Goal: Task Accomplishment & Management: Manage account settings

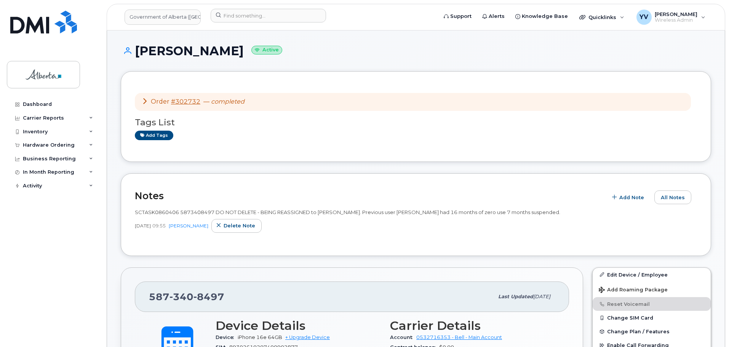
scroll to position [99, 0]
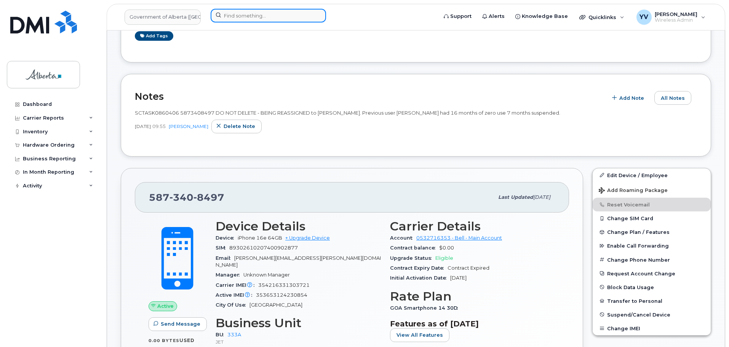
click at [230, 18] on input at bounding box center [268, 16] width 115 height 14
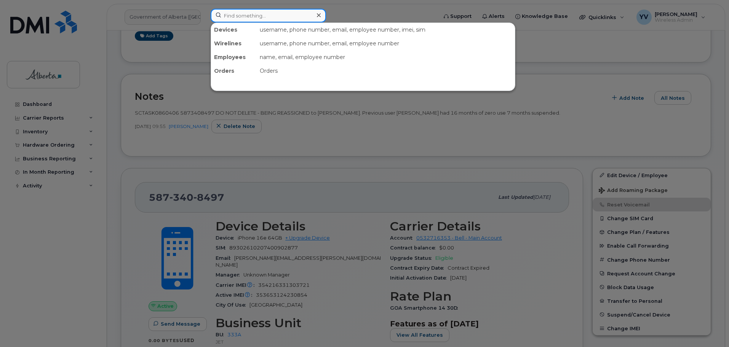
paste input "7802938215"
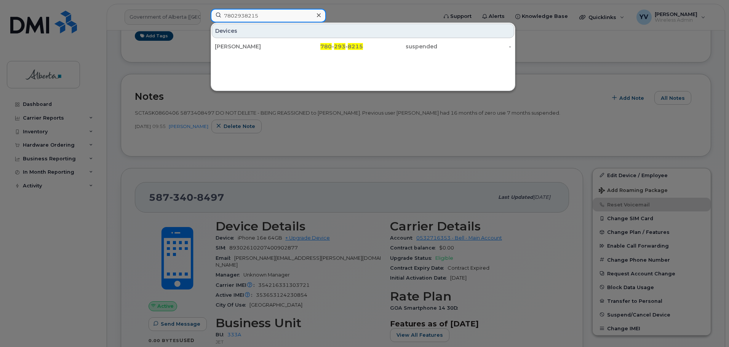
drag, startPoint x: 269, startPoint y: 15, endPoint x: 211, endPoint y: 18, distance: 58.0
click at [211, 18] on input "7802938215" at bounding box center [268, 16] width 115 height 14
paste input "5878736152"
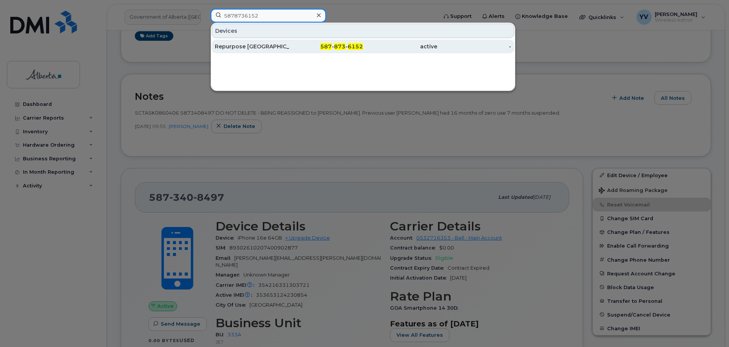
type input "5878736152"
click at [348, 43] on div "587 - 873 - 6152" at bounding box center [326, 47] width 74 height 14
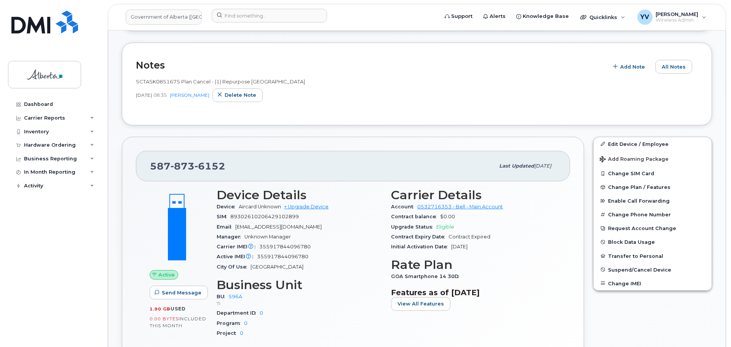
scroll to position [270, 0]
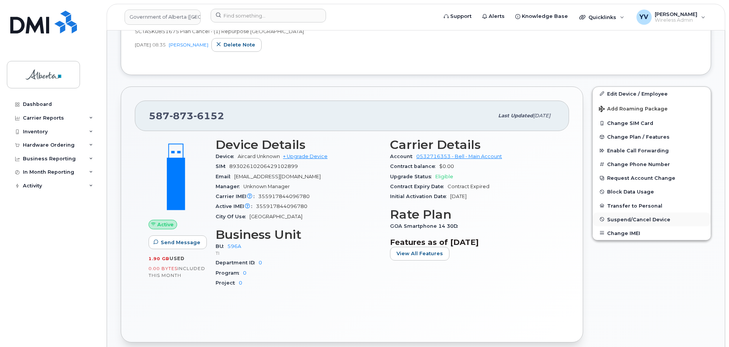
click at [636, 216] on button "Suspend/Cancel Device" at bounding box center [652, 220] width 118 height 14
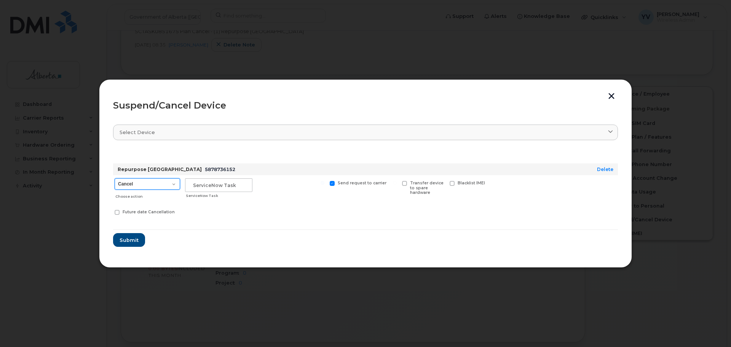
click at [171, 183] on select "Cancel Suspend - Extend Suspension Suspend - Reduced Rate Suspend - Lost Device…" at bounding box center [148, 183] width 66 height 11
select select "[object Object]"
click at [115, 178] on select "Cancel Suspend - Extend Suspension Suspend - Reduced Rate Suspend - Lost Device…" at bounding box center [148, 183] width 66 height 11
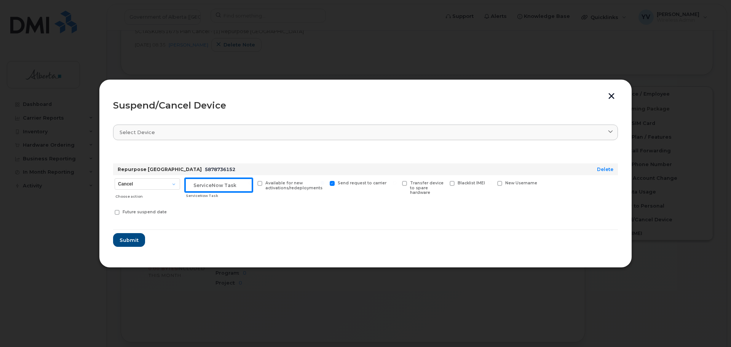
click at [194, 184] on input "text" at bounding box center [218, 185] width 67 height 14
paste input "SCTASK0851675"
type input "SCTASK0851675 Suspend"
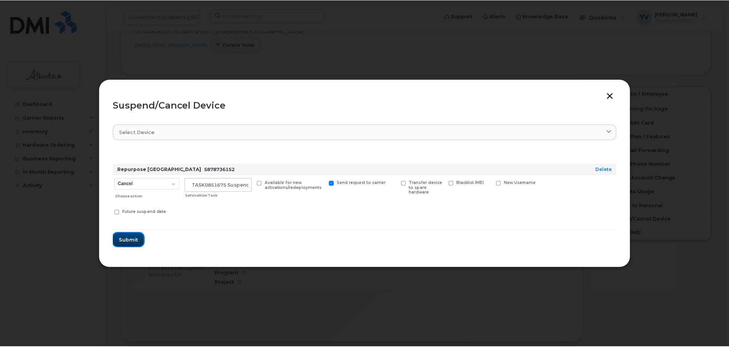
scroll to position [0, 0]
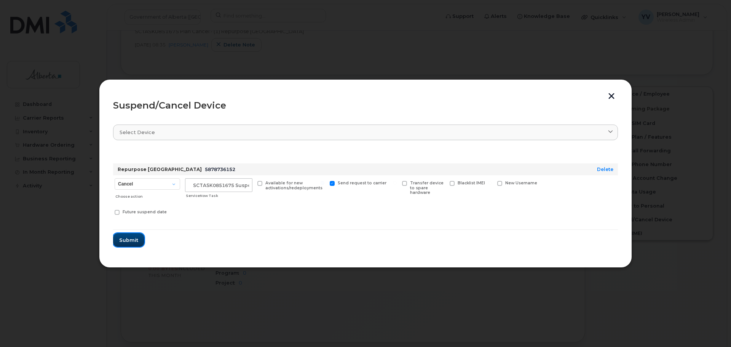
click at [125, 240] on span "Submit" at bounding box center [128, 240] width 19 height 7
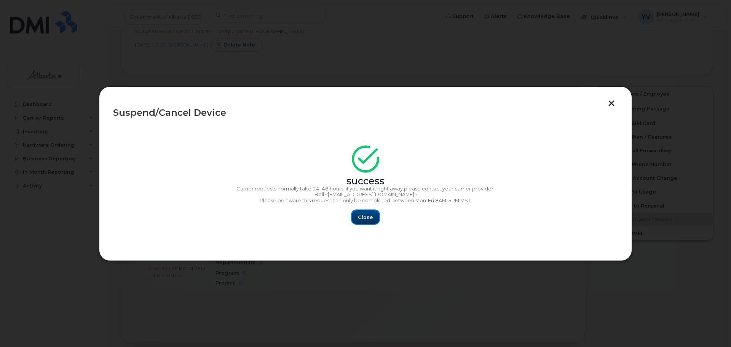
click at [361, 217] on span "Close" at bounding box center [365, 217] width 15 height 7
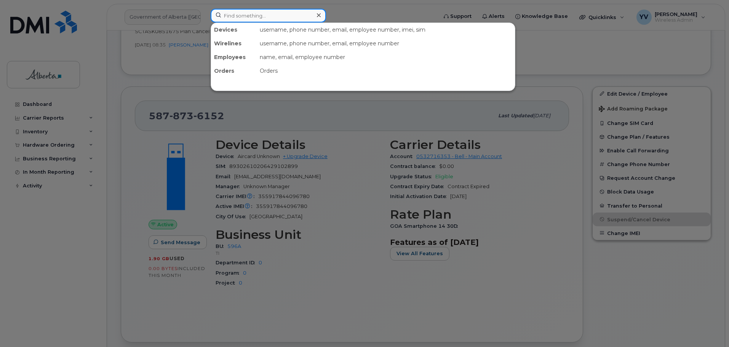
click at [232, 20] on input at bounding box center [268, 16] width 115 height 14
paste input "7802883884"
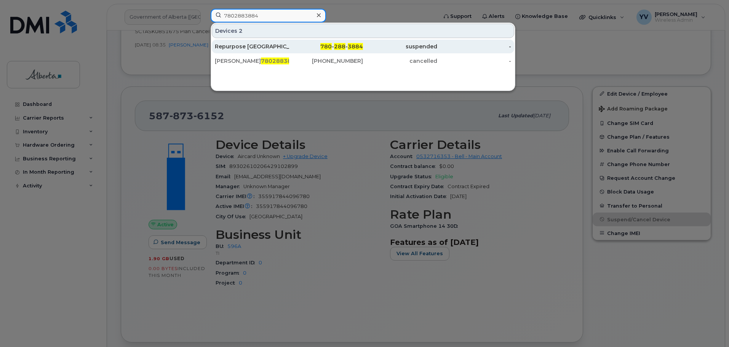
type input "7802883884"
click at [353, 46] on span "3884" at bounding box center [355, 46] width 15 height 7
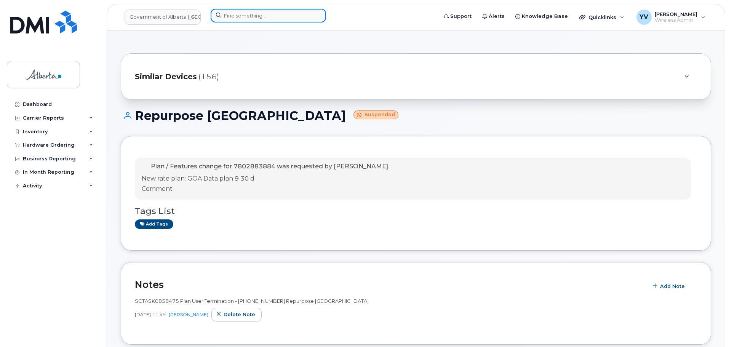
click at [232, 13] on input at bounding box center [268, 16] width 115 height 14
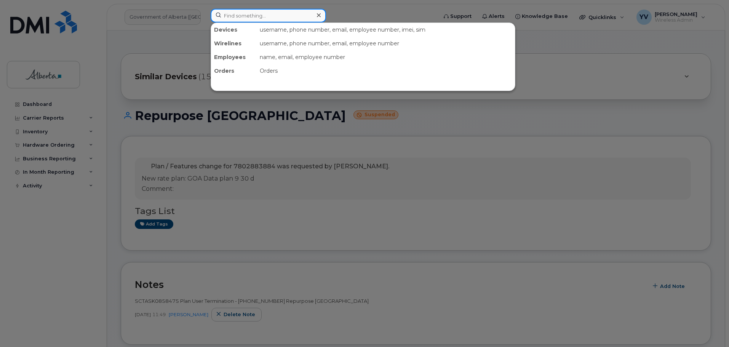
paste input "5873858805"
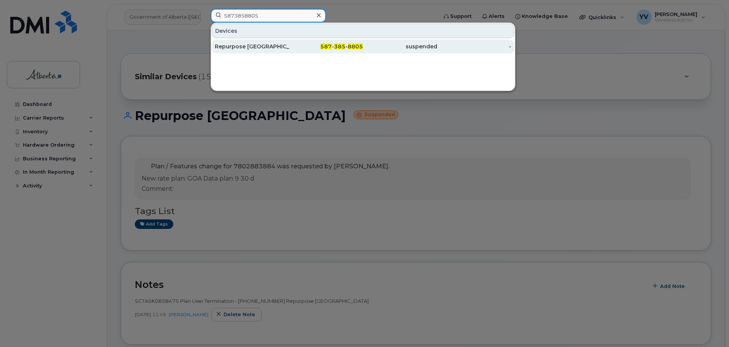
type input "5873858805"
click at [342, 43] on div "587 - 385 - 8805" at bounding box center [326, 47] width 74 height 8
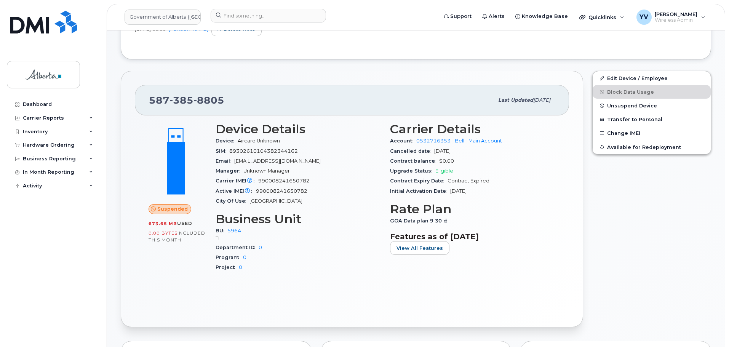
scroll to position [244, 0]
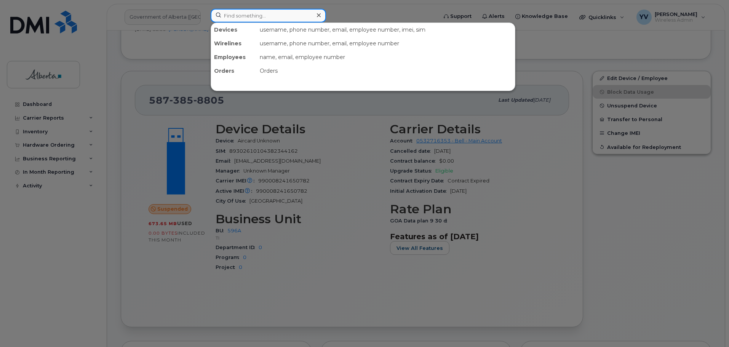
click at [231, 15] on input at bounding box center [268, 16] width 115 height 14
paste input "5873578570"
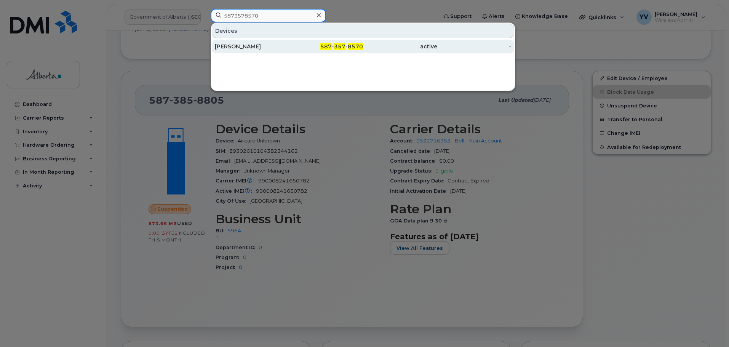
type input "5873578570"
click at [326, 47] on span "587" at bounding box center [325, 46] width 11 height 7
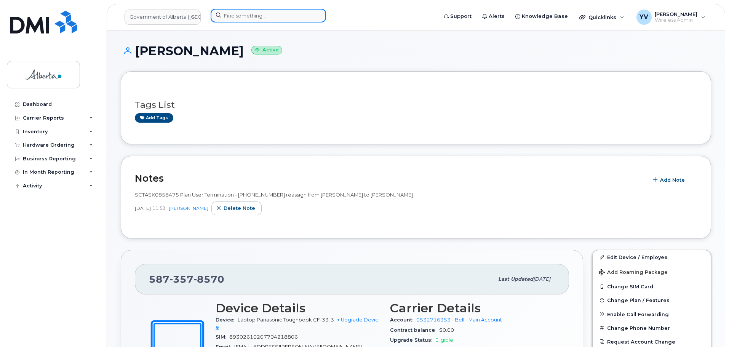
click at [245, 15] on input at bounding box center [268, 16] width 115 height 14
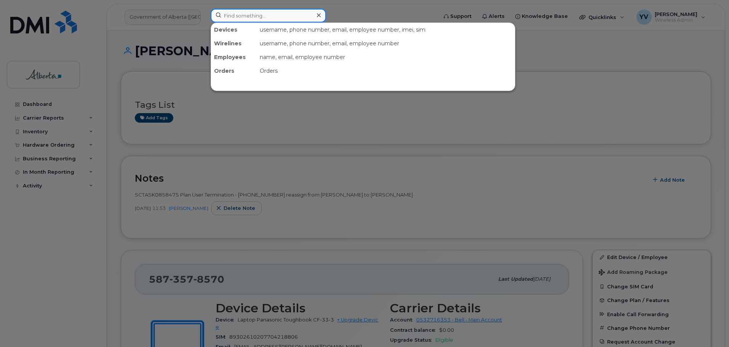
paste input "7802883884"
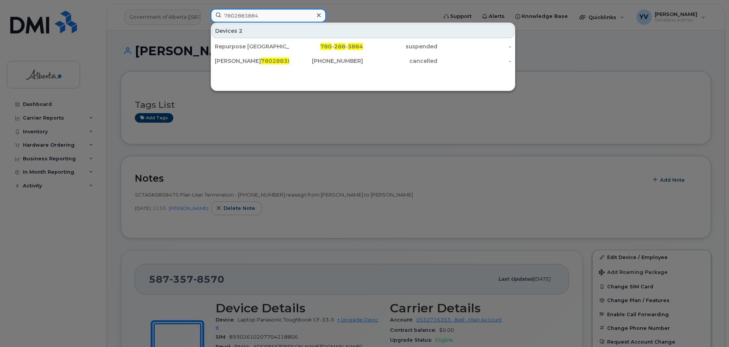
type input "7802883884"
click at [342, 39] on div "Repurpose Edmonton 780 - 288 - 3884 suspended - Ken Anderson 7802883884 825-522…" at bounding box center [363, 54] width 304 height 30
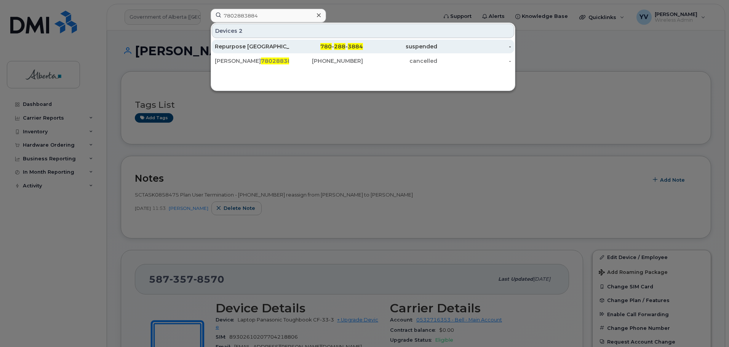
click at [343, 43] on div "780 - 288 - 3884" at bounding box center [326, 47] width 74 height 8
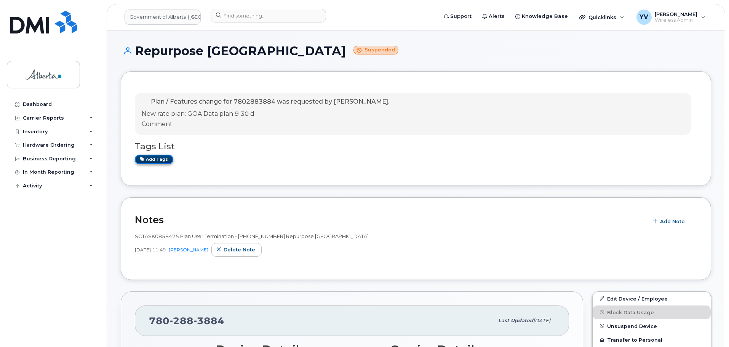
click at [150, 159] on link "Add tags" at bounding box center [154, 160] width 38 height 10
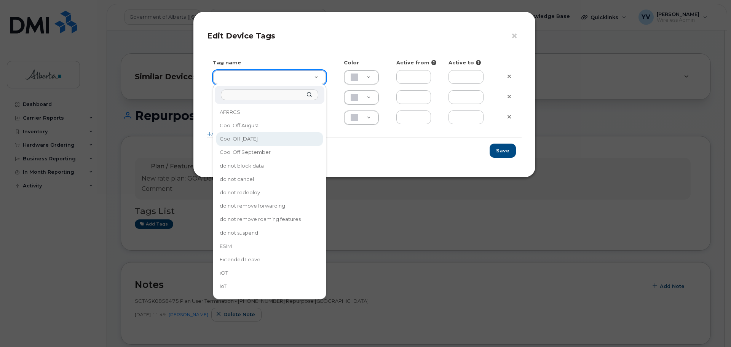
type input "Cool Off [DATE]"
type input "D6CDC1"
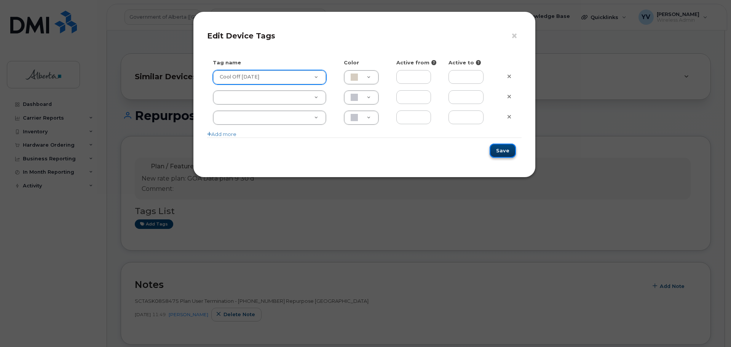
click at [505, 146] on button "Save" at bounding box center [503, 151] width 26 height 14
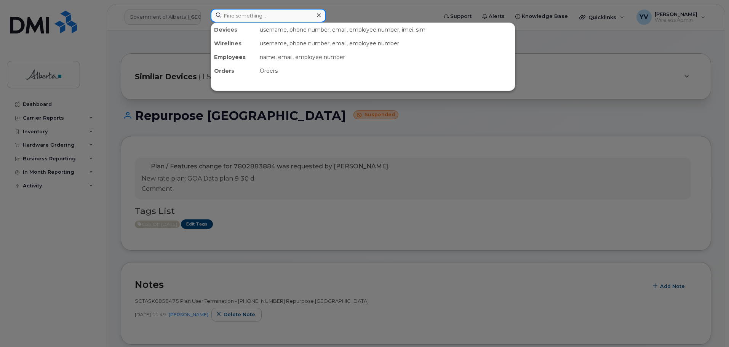
click at [237, 17] on input at bounding box center [268, 16] width 115 height 14
paste input "5873858805"
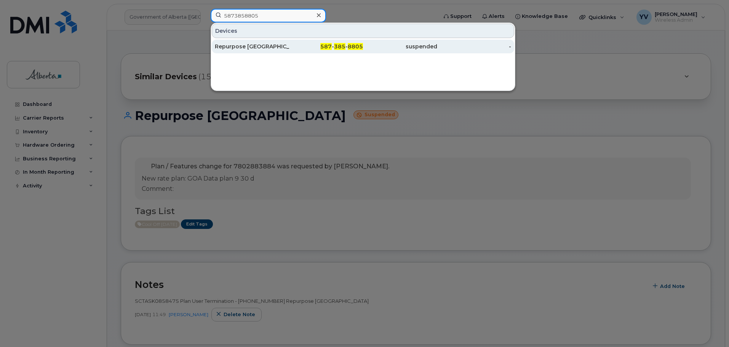
type input "5873858805"
click at [337, 43] on div "587 - 385 - 8805" at bounding box center [326, 47] width 74 height 8
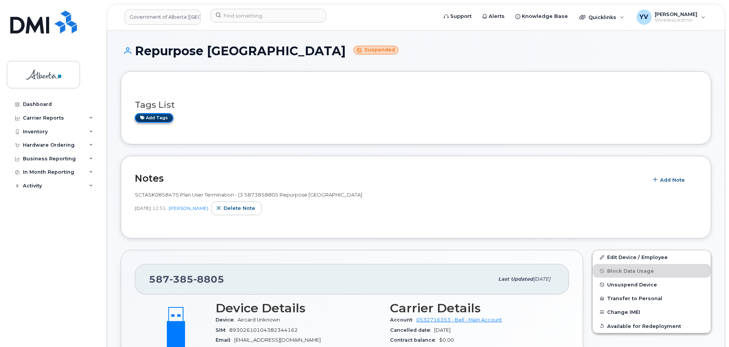
click at [157, 117] on link "Add tags" at bounding box center [154, 118] width 38 height 10
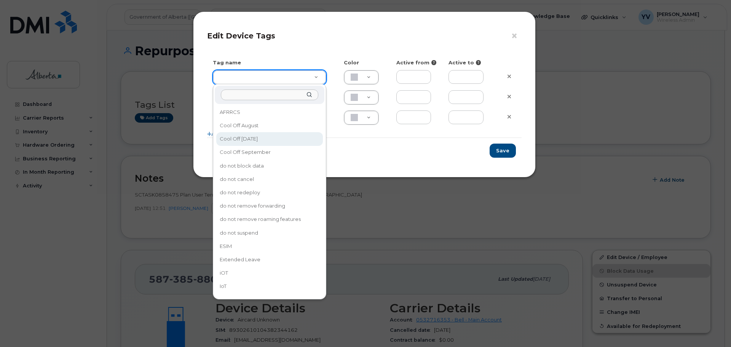
type input "Cool Off October 15"
type input "D6CDC1"
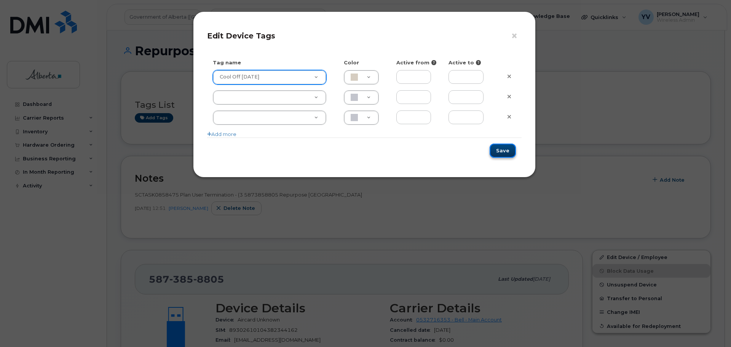
click at [502, 152] on button "Save" at bounding box center [503, 151] width 26 height 14
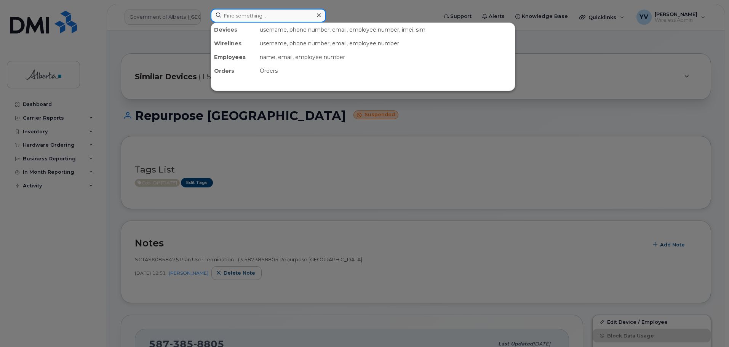
click at [234, 17] on input at bounding box center [268, 16] width 115 height 14
paste input "5873578570"
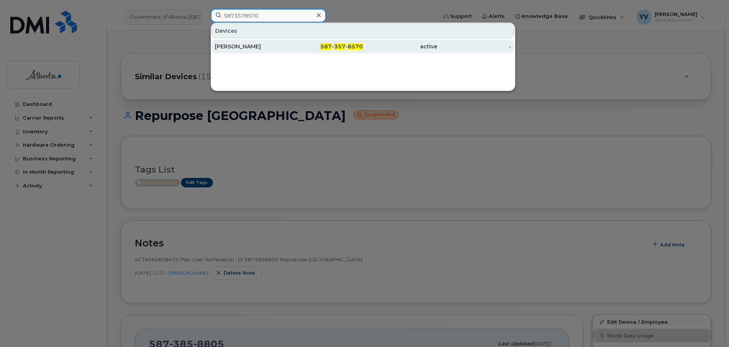
type input "5873578570"
click at [347, 43] on div "587 - 357 - 8570" at bounding box center [326, 47] width 74 height 8
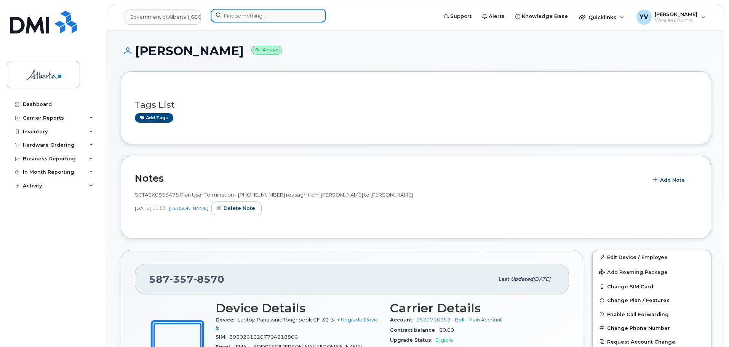
click at [229, 13] on input at bounding box center [268, 16] width 115 height 14
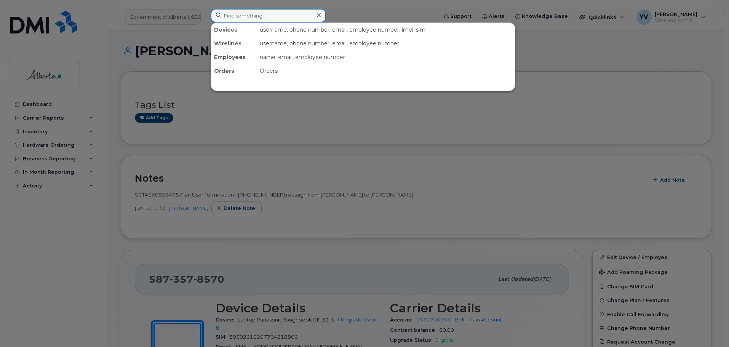
paste input "5875451613"
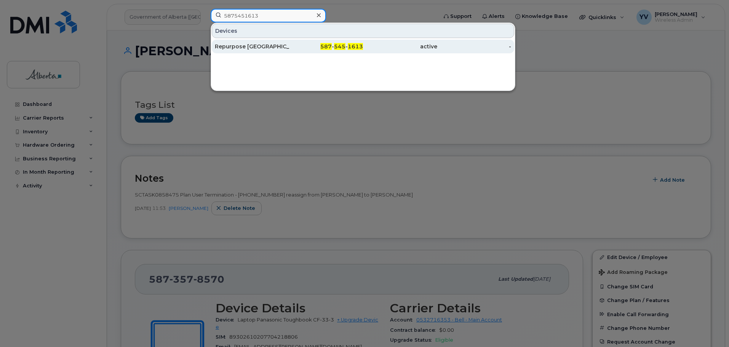
type input "5875451613"
click at [350, 46] on span "1613" at bounding box center [355, 46] width 15 height 7
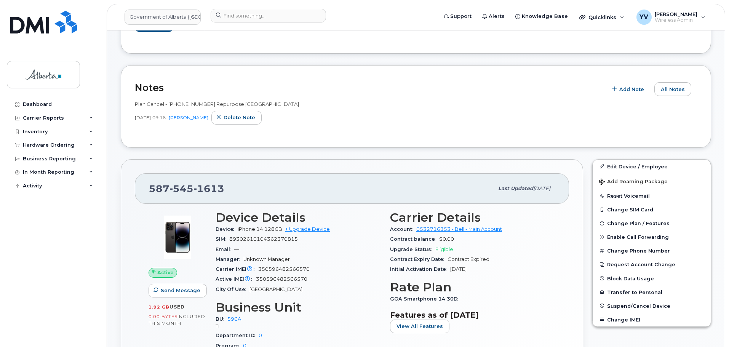
scroll to position [141, 0]
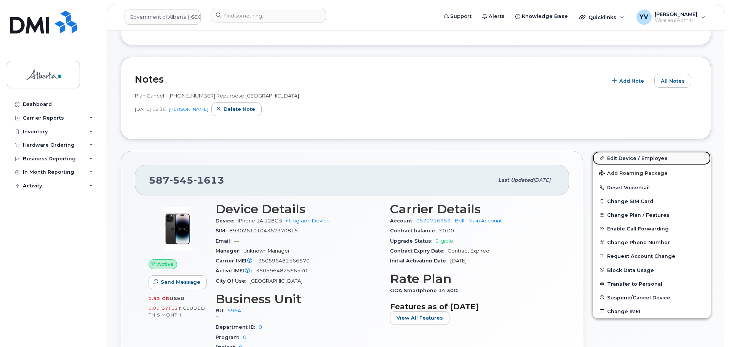
click at [625, 156] on link "Edit Device / Employee" at bounding box center [652, 158] width 118 height 14
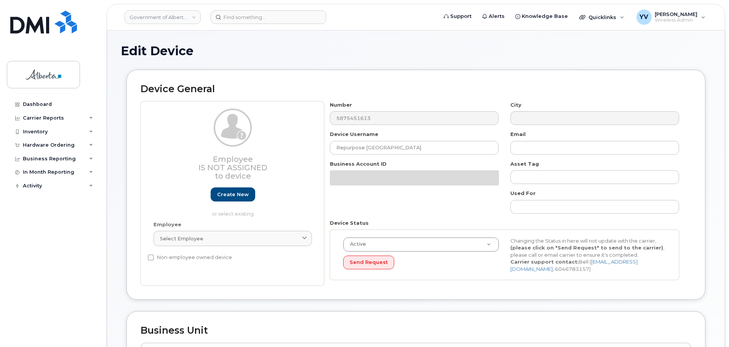
select select "4797729"
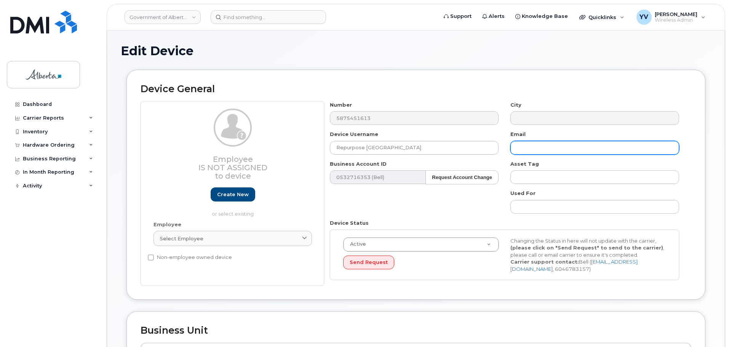
click at [514, 150] on input "text" at bounding box center [594, 148] width 169 height 14
paste input "[EMAIL_ADDRESS][DOMAIN_NAME]"
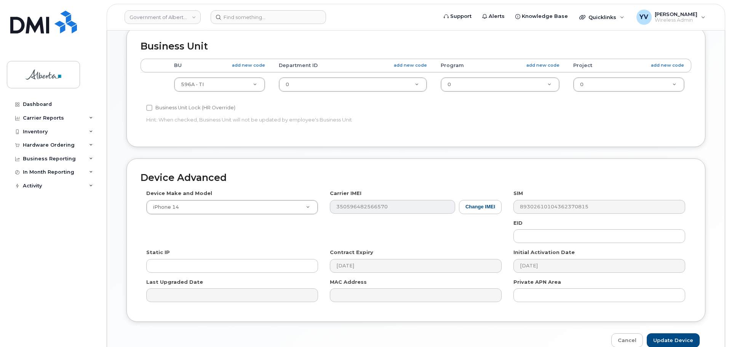
scroll to position [293, 0]
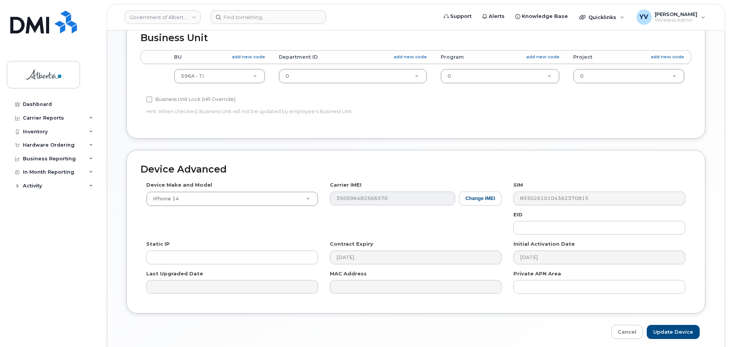
type input "repurpose@gov.ab.ca"
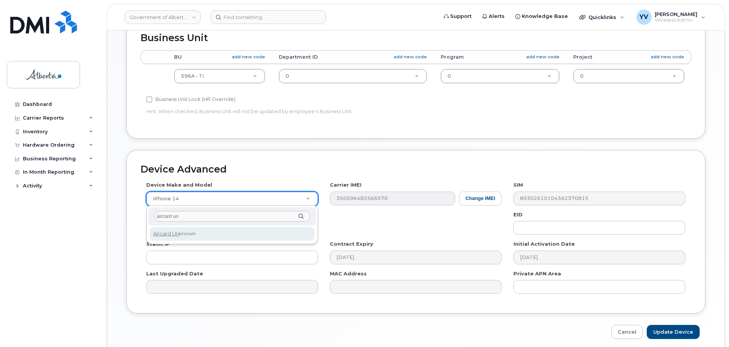
type input "aircard un"
select select "971"
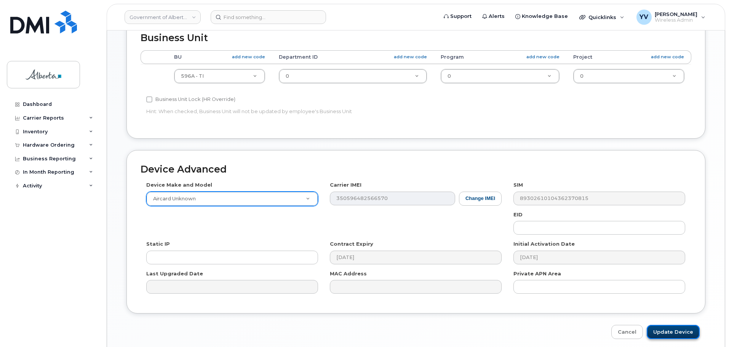
click at [673, 329] on input "Update Device" at bounding box center [673, 332] width 53 height 14
type input "Saving..."
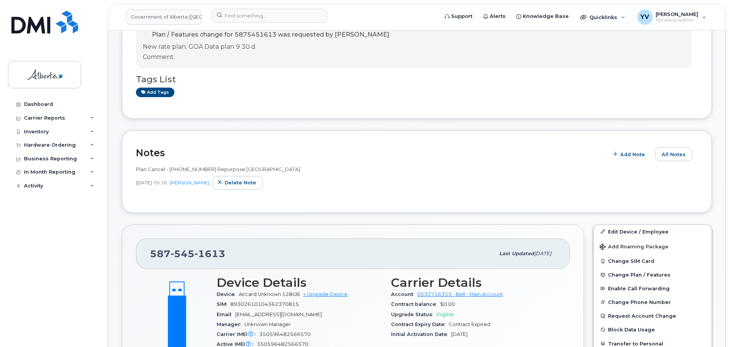
scroll to position [171, 0]
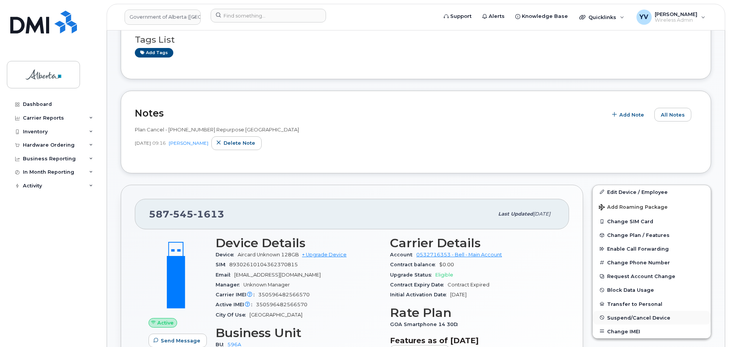
click at [630, 317] on span "Suspend/Cancel Device" at bounding box center [638, 318] width 63 height 6
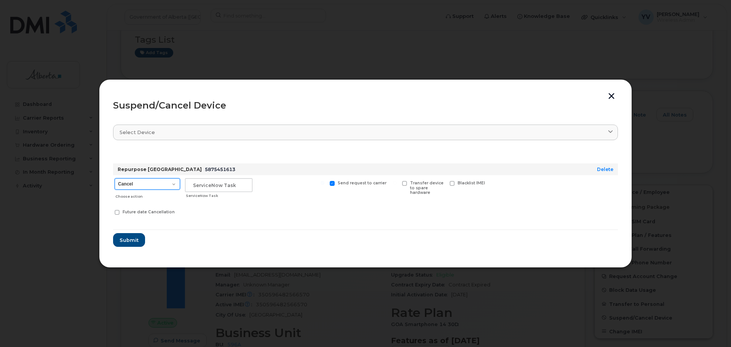
click at [174, 183] on select "Cancel Suspend - Extend Suspension Suspend - Reduced Rate Suspend - Lost Device…" at bounding box center [148, 183] width 66 height 11
select select "[object Object]"
click at [115, 178] on select "Cancel Suspend - Extend Suspension Suspend - Reduced Rate Suspend - Lost Device…" at bounding box center [148, 183] width 66 height 11
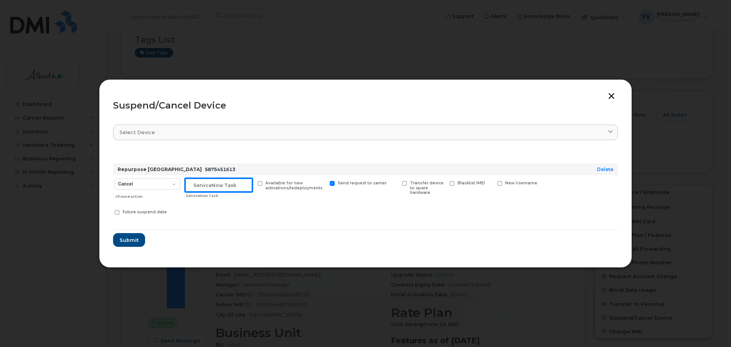
click at [197, 187] on input "text" at bounding box center [218, 185] width 67 height 14
paste input "SCTASK0859818"
type input "SCTASK0859818 Suspend"
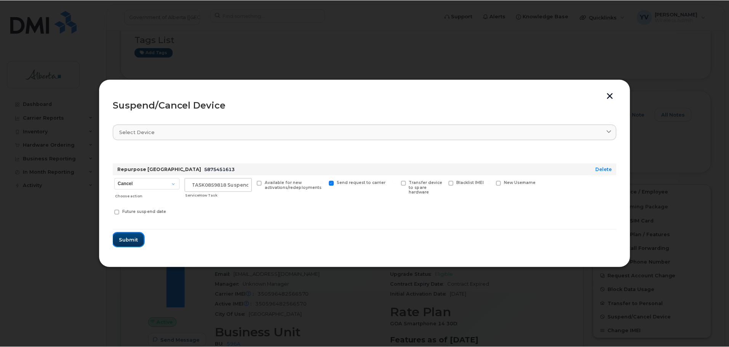
scroll to position [0, 0]
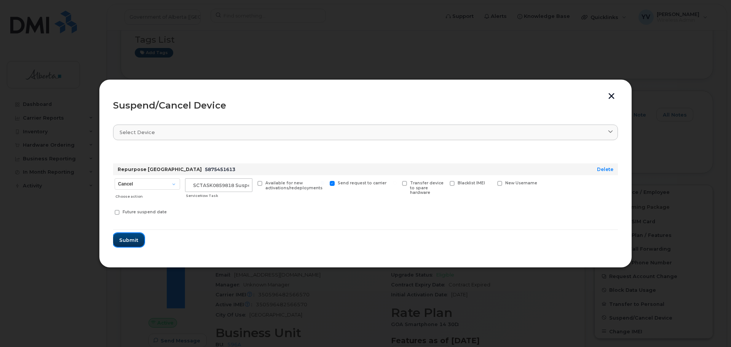
click at [127, 237] on span "Submit" at bounding box center [128, 240] width 19 height 7
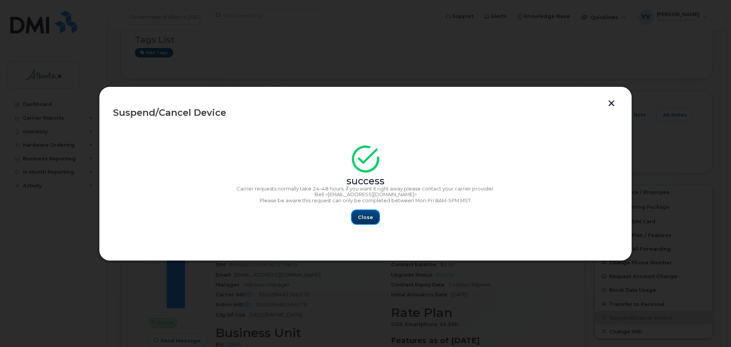
click at [368, 216] on span "Close" at bounding box center [365, 217] width 15 height 7
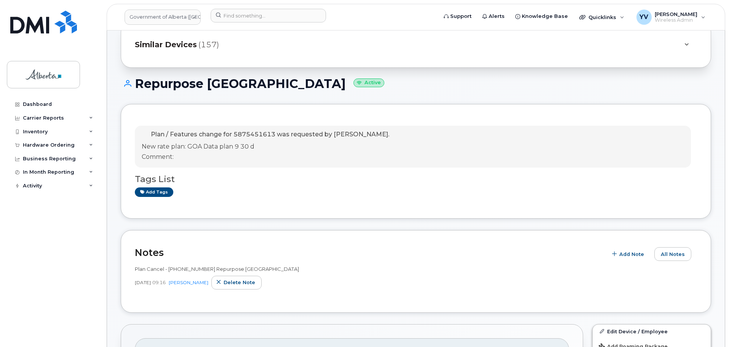
scroll to position [20, 0]
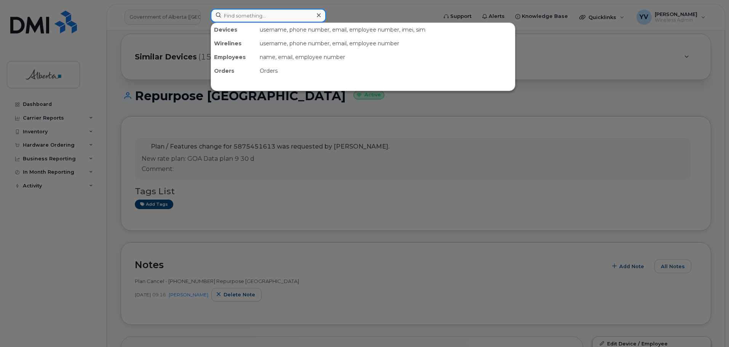
click at [239, 14] on input at bounding box center [268, 16] width 115 height 14
paste input "5873359327"
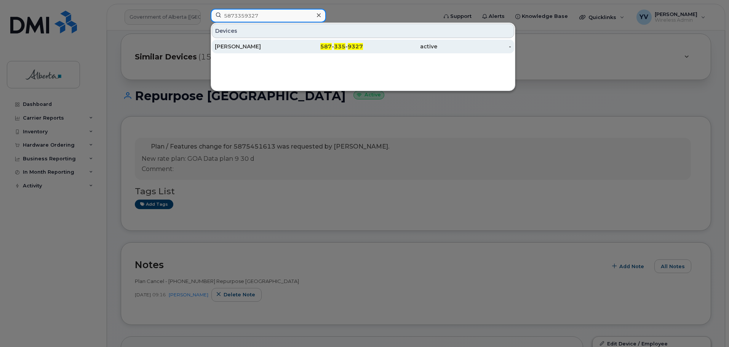
type input "5873359327"
click at [331, 45] on span "587" at bounding box center [325, 46] width 11 height 7
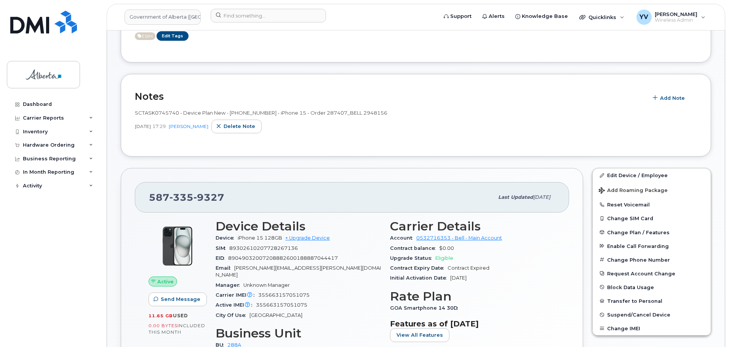
scroll to position [102, 0]
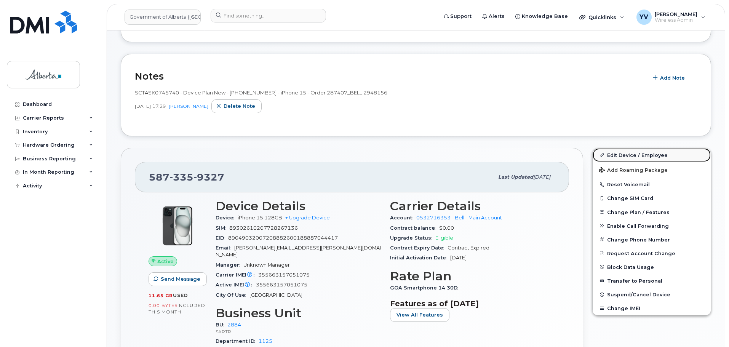
click at [629, 155] on link "Edit Device / Employee" at bounding box center [652, 155] width 118 height 14
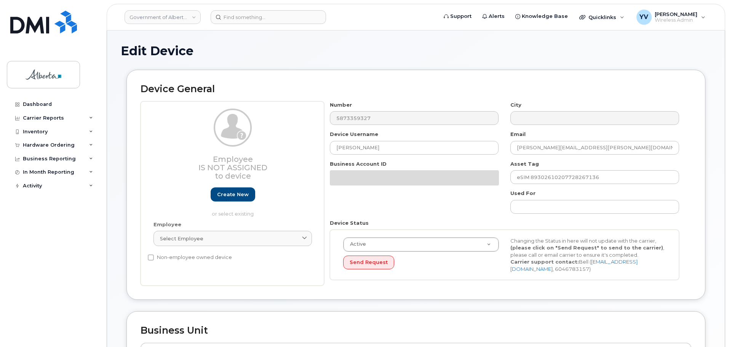
select select "4120332"
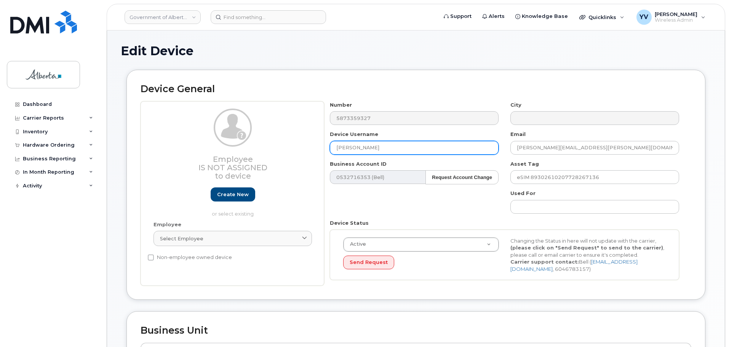
drag, startPoint x: 392, startPoint y: 147, endPoint x: 336, endPoint y: 149, distance: 56.8
click at [336, 149] on input "[PERSON_NAME]" at bounding box center [414, 148] width 169 height 14
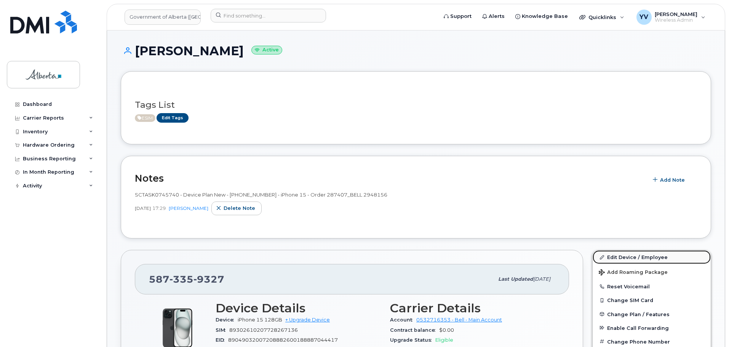
click at [620, 254] on link "Edit Device / Employee" at bounding box center [652, 257] width 118 height 14
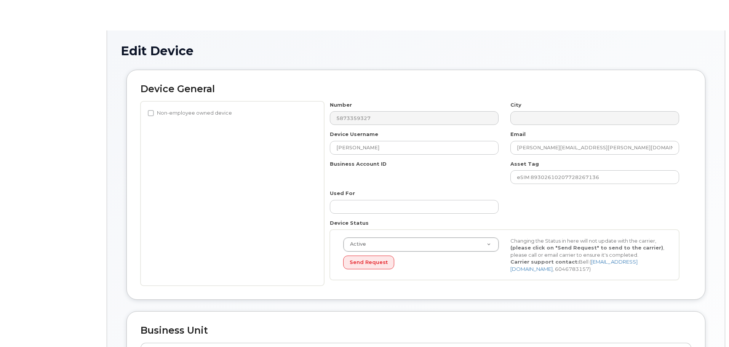
select select "4120332"
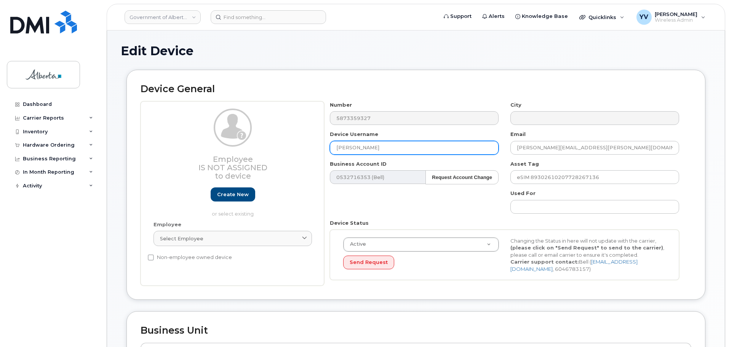
drag, startPoint x: 393, startPoint y: 152, endPoint x: 321, endPoint y: 149, distance: 71.7
click at [321, 149] on div "Employee Is not assigned to device Create new or select existing Employee Selec…" at bounding box center [416, 193] width 551 height 185
paste input "Repurpose [GEOGRAPHIC_DATA]"
type input "Repurpose [GEOGRAPHIC_DATA]"
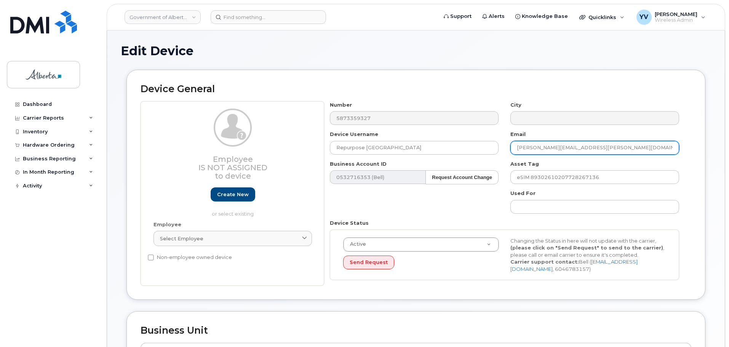
drag, startPoint x: 595, startPoint y: 147, endPoint x: 503, endPoint y: 151, distance: 92.3
click at [503, 151] on div "Number 5873359327 City Device Username Repurpose Edmonton Email Stephen.Wernick…" at bounding box center [504, 193] width 361 height 185
paste input "repurpos"
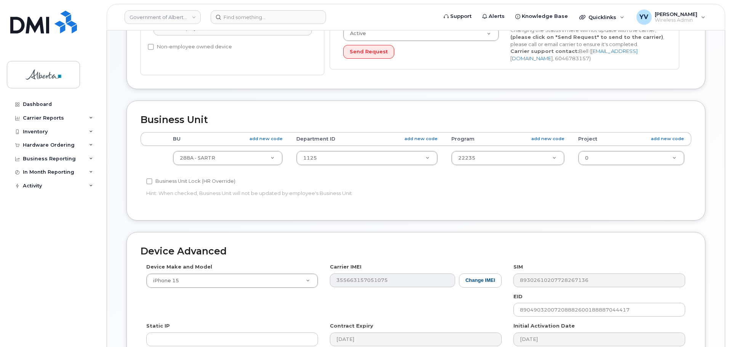
scroll to position [249, 0]
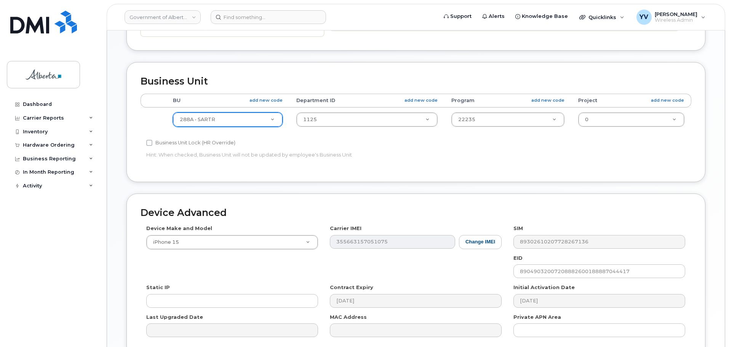
type input "[EMAIL_ADDRESS][DOMAIN_NAME]"
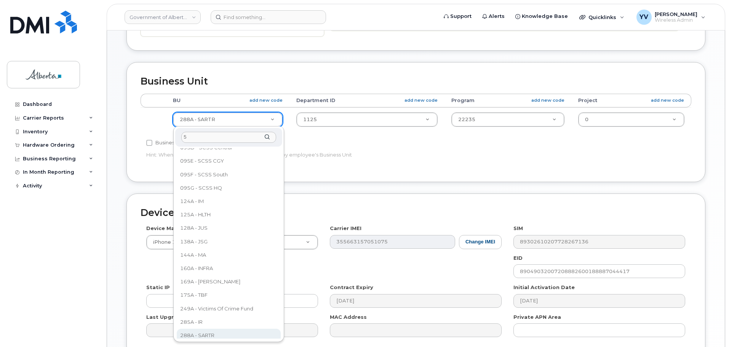
scroll to position [0, 0]
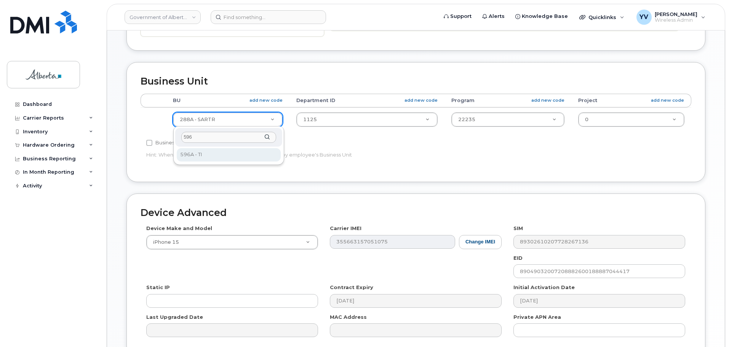
type input "596"
select select "4797729"
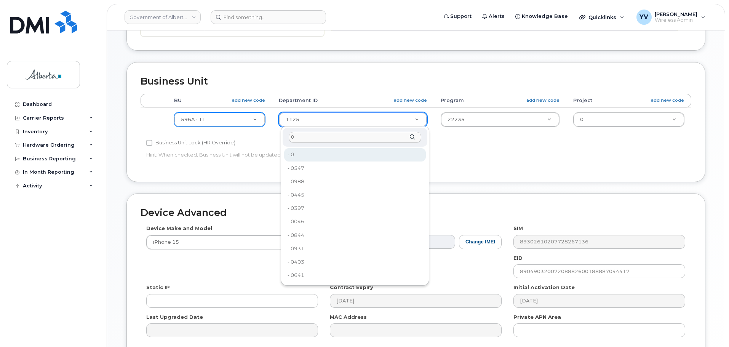
type input "0"
type input "4806341"
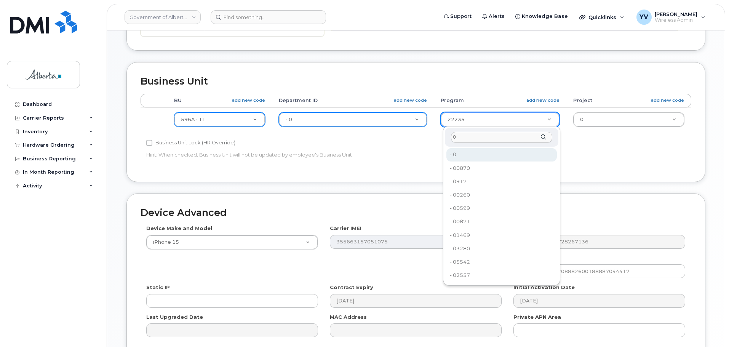
type input "0"
type input "4806366"
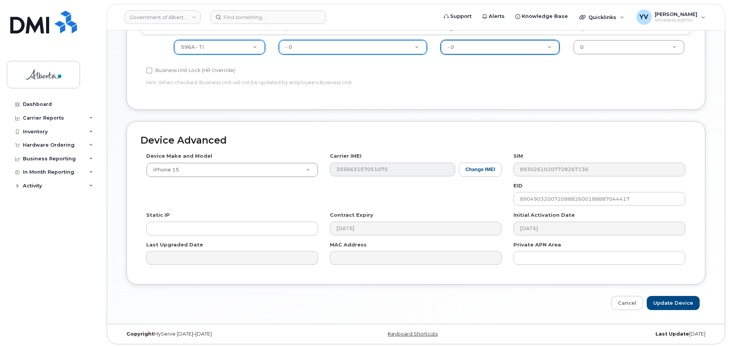
scroll to position [323, 0]
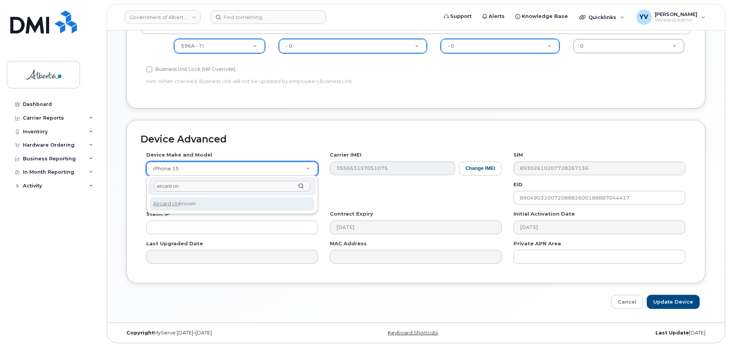
type input "aircard un"
select select "971"
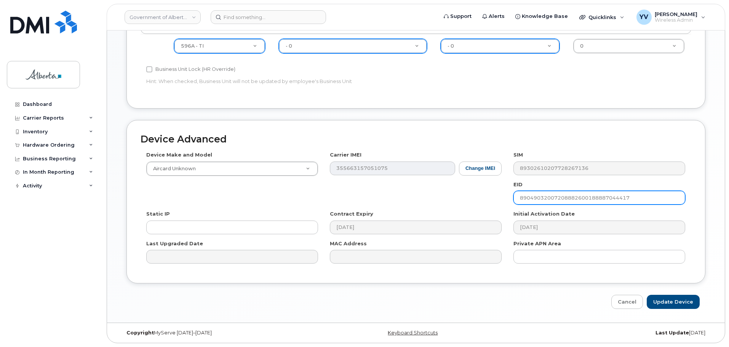
drag, startPoint x: 641, startPoint y: 196, endPoint x: 508, endPoint y: 201, distance: 133.4
click at [508, 201] on div "EID 89049032007208882600188887044417" at bounding box center [600, 193] width 184 height 24
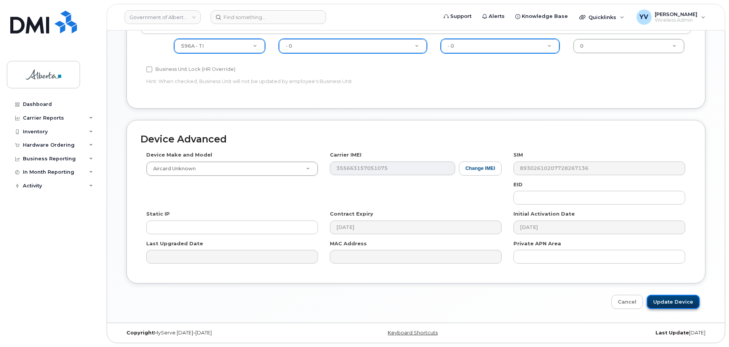
click at [673, 302] on input "Update Device" at bounding box center [673, 302] width 53 height 14
type input "Saving..."
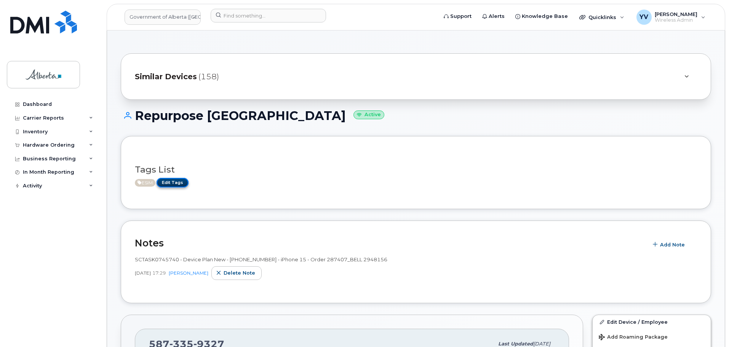
click at [173, 183] on link "Edit Tags" at bounding box center [173, 183] width 32 height 10
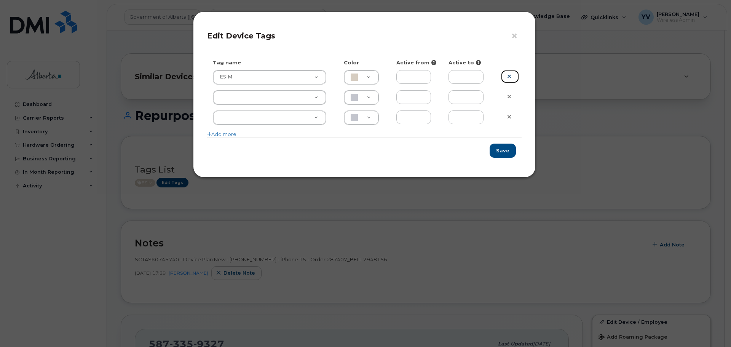
click at [509, 76] on icon at bounding box center [509, 77] width 4 height 6
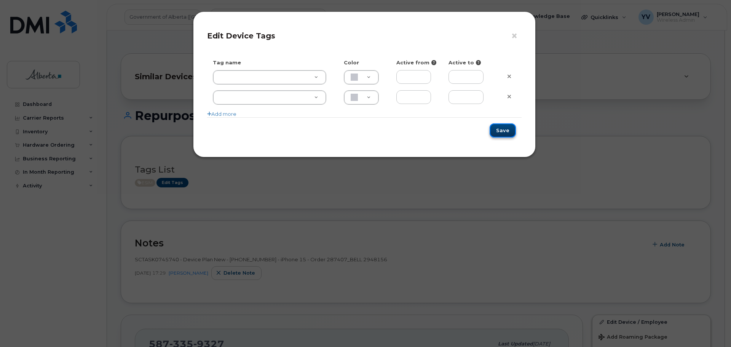
click at [503, 130] on button "Save" at bounding box center [503, 130] width 26 height 14
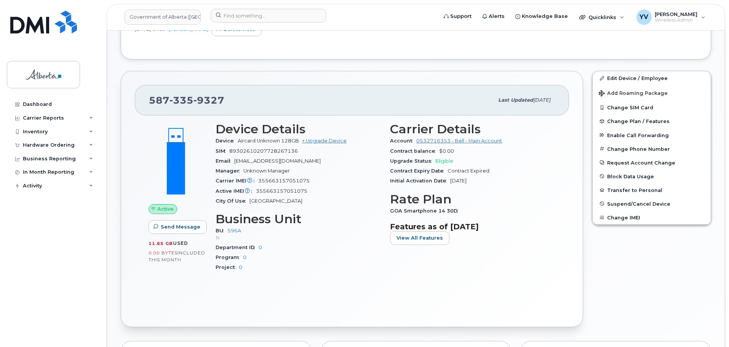
scroll to position [245, 0]
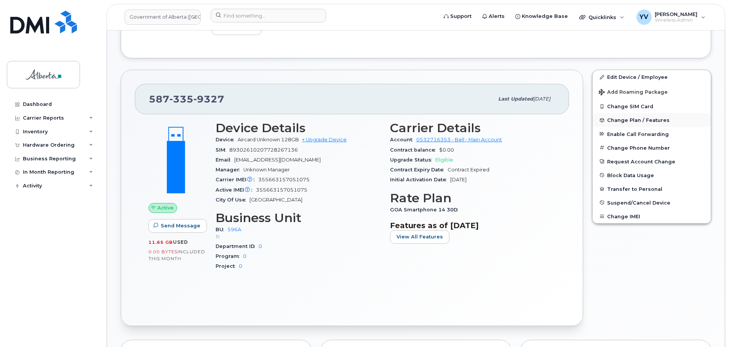
click at [632, 118] on span "Change Plan / Features" at bounding box center [638, 120] width 62 height 6
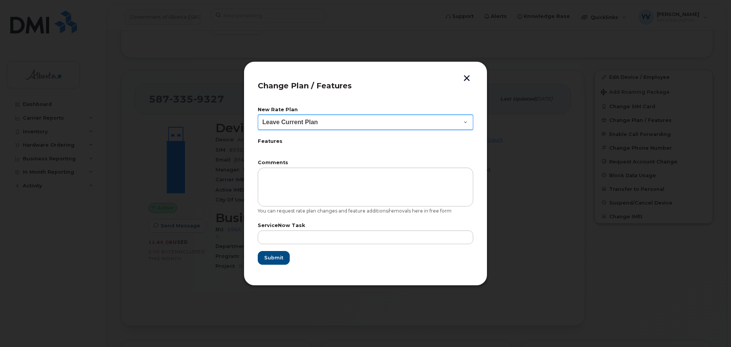
click at [467, 121] on select "Leave Current Plan GOA Data plan 9 30 d GOA–Unlimited Data Plan 9" at bounding box center [366, 122] width 216 height 15
select select "1790211"
click at [258, 115] on select "Leave Current Plan GOA Data plan 9 30 d GOA–Unlimited Data Plan 9" at bounding box center [366, 122] width 216 height 15
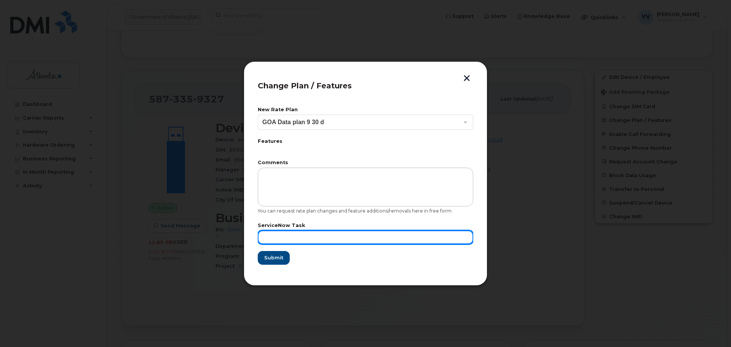
click at [271, 242] on input "text" at bounding box center [366, 237] width 216 height 14
paste input "SCTASK0864296"
type input "SCTASK0864296"
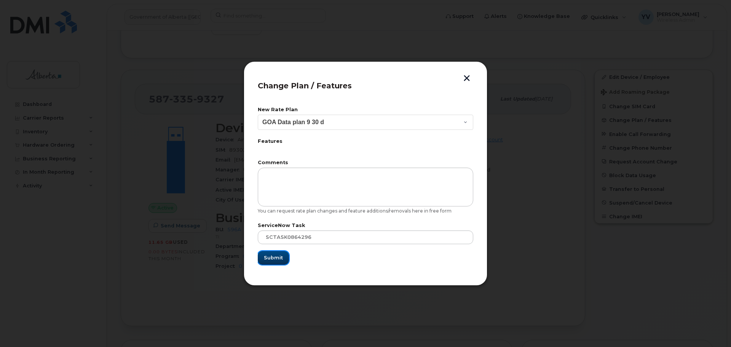
click at [271, 256] on span "Submit" at bounding box center [273, 257] width 19 height 7
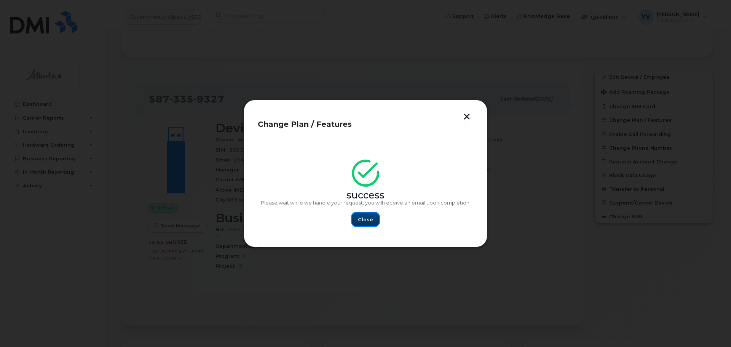
click at [368, 220] on span "Close" at bounding box center [365, 219] width 15 height 7
